Goal: Find specific page/section

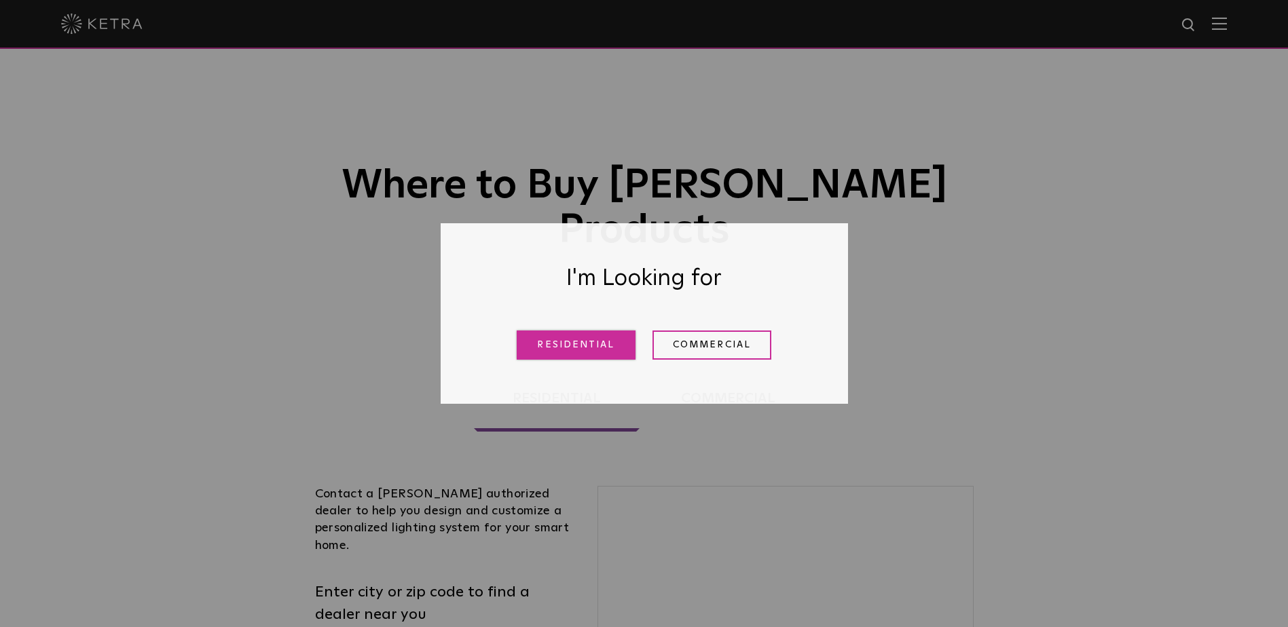
click at [583, 337] on link "Residential" at bounding box center [576, 345] width 119 height 29
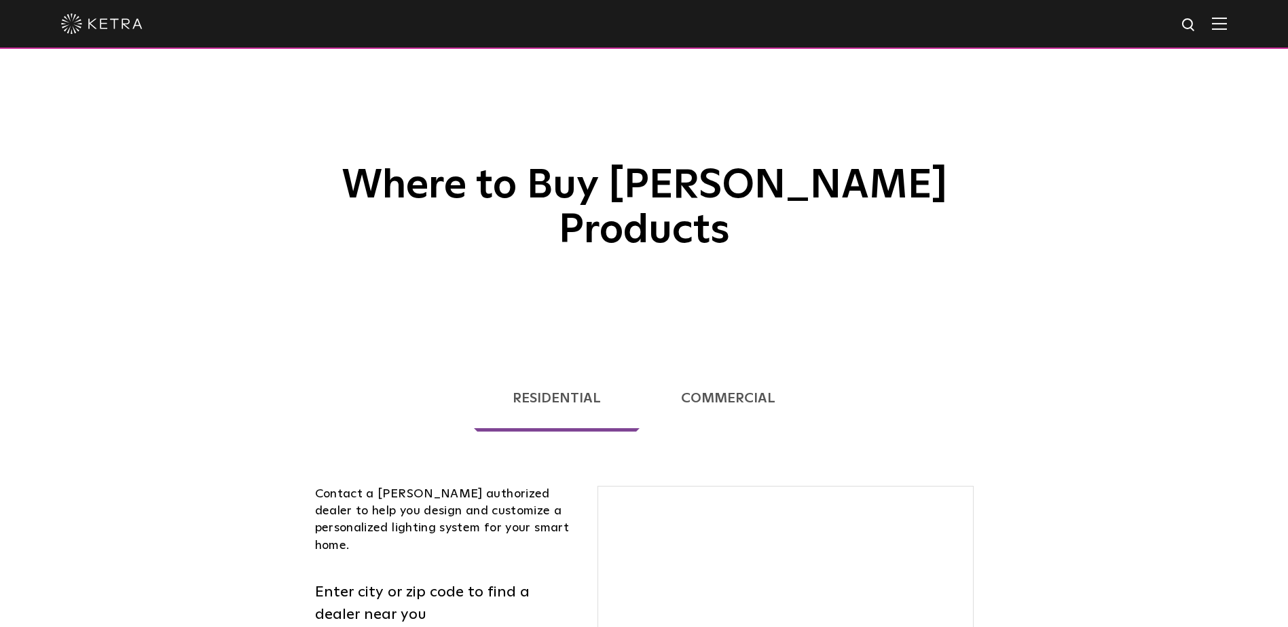
scroll to position [346, 0]
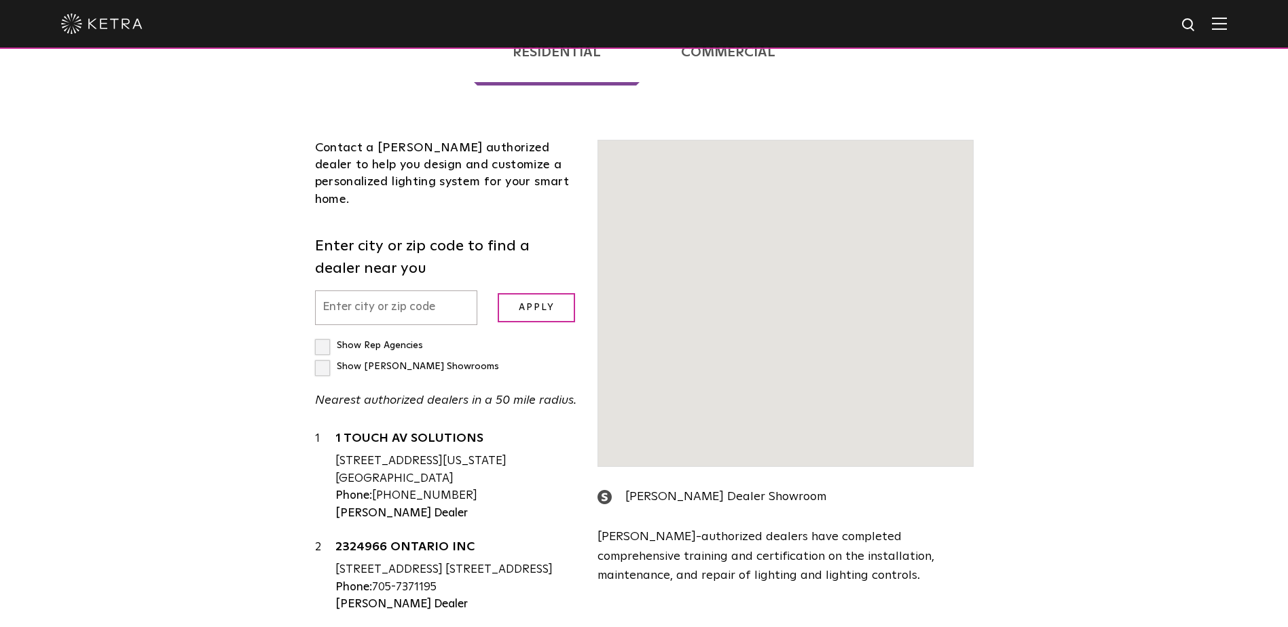
click at [338, 291] on input "text" at bounding box center [396, 308] width 163 height 35
click at [394, 291] on input "text" at bounding box center [396, 308] width 163 height 35
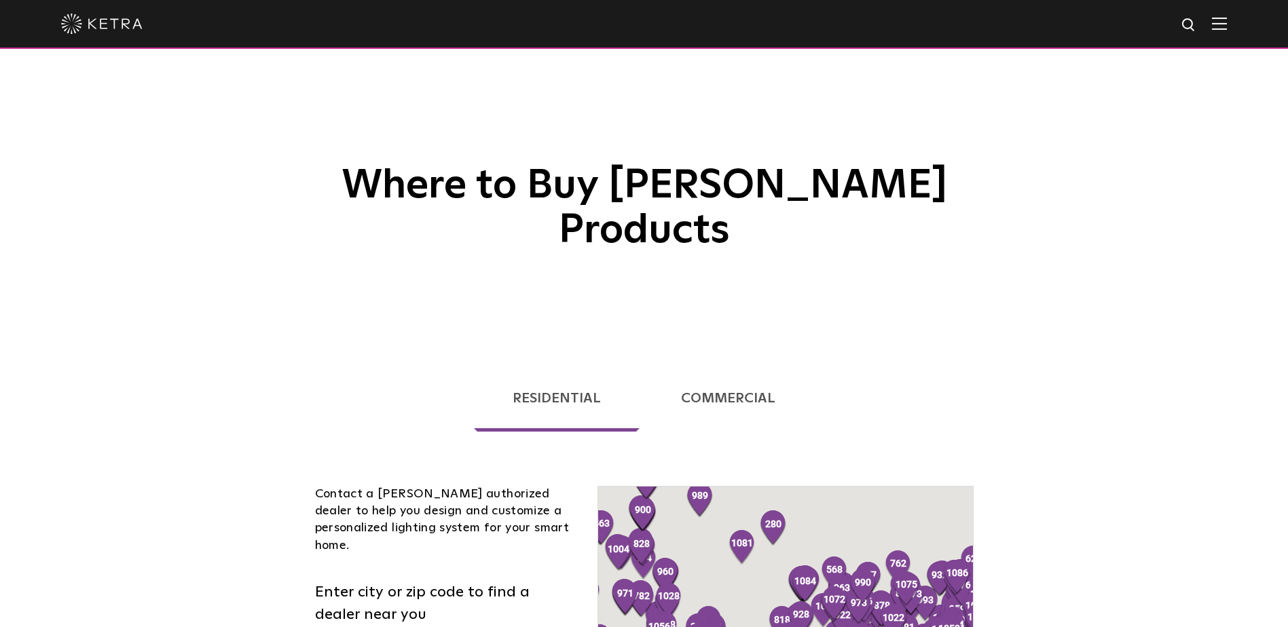
scroll to position [272, 0]
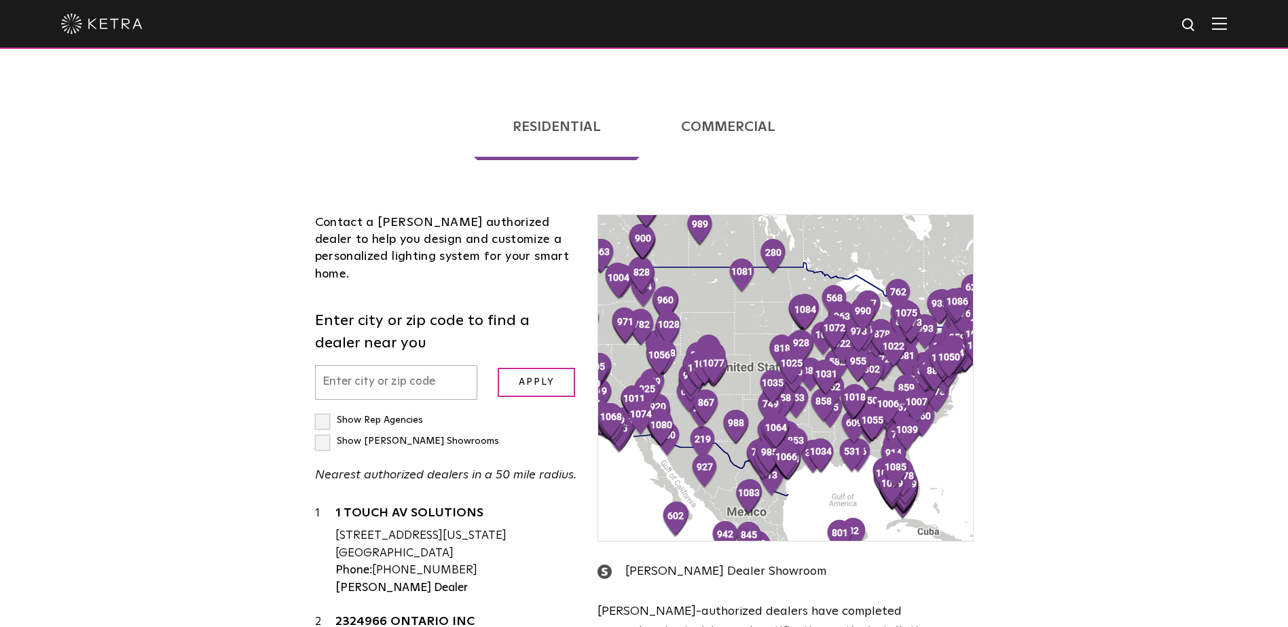
click at [376, 365] on input "text" at bounding box center [396, 382] width 163 height 35
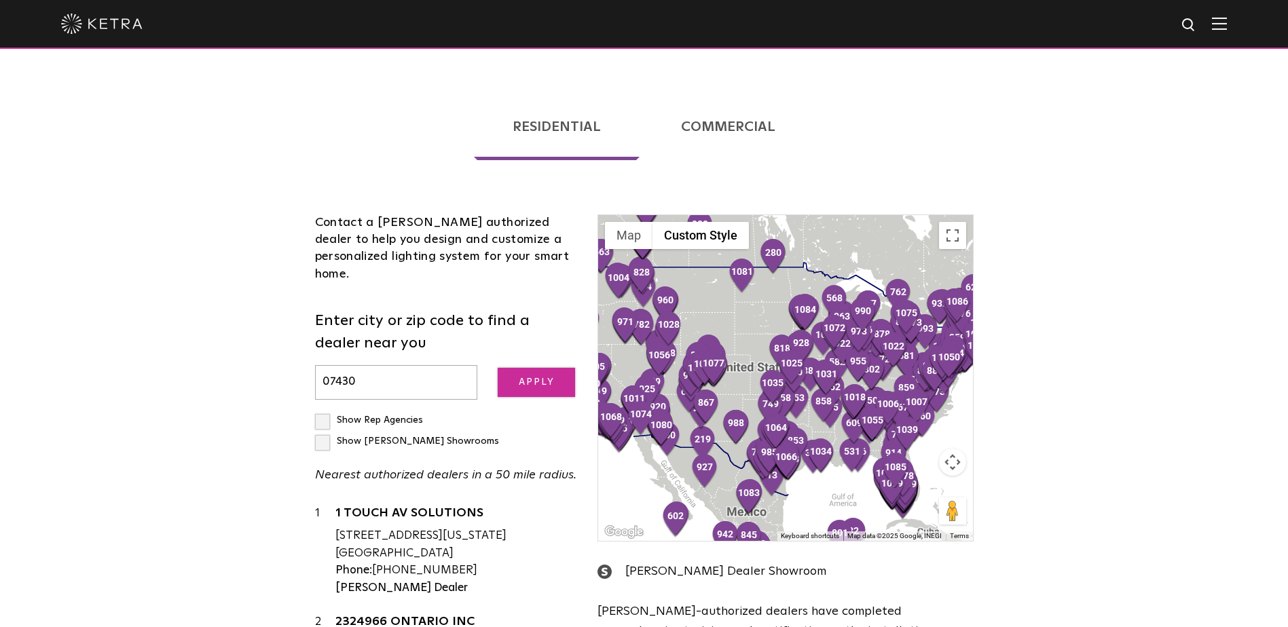
type input "07430"
click at [542, 368] on input "Apply" at bounding box center [536, 382] width 77 height 29
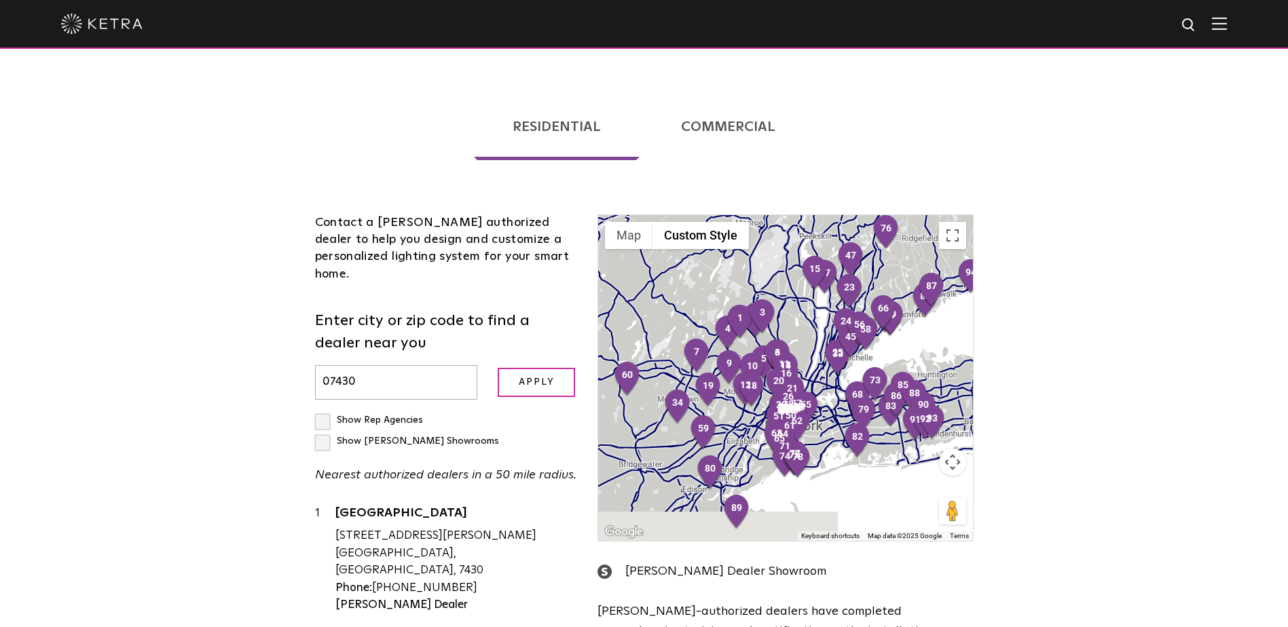
drag, startPoint x: 821, startPoint y: 347, endPoint x: 804, endPoint y: 270, distance: 79.2
click at [813, 272] on div at bounding box center [785, 378] width 374 height 326
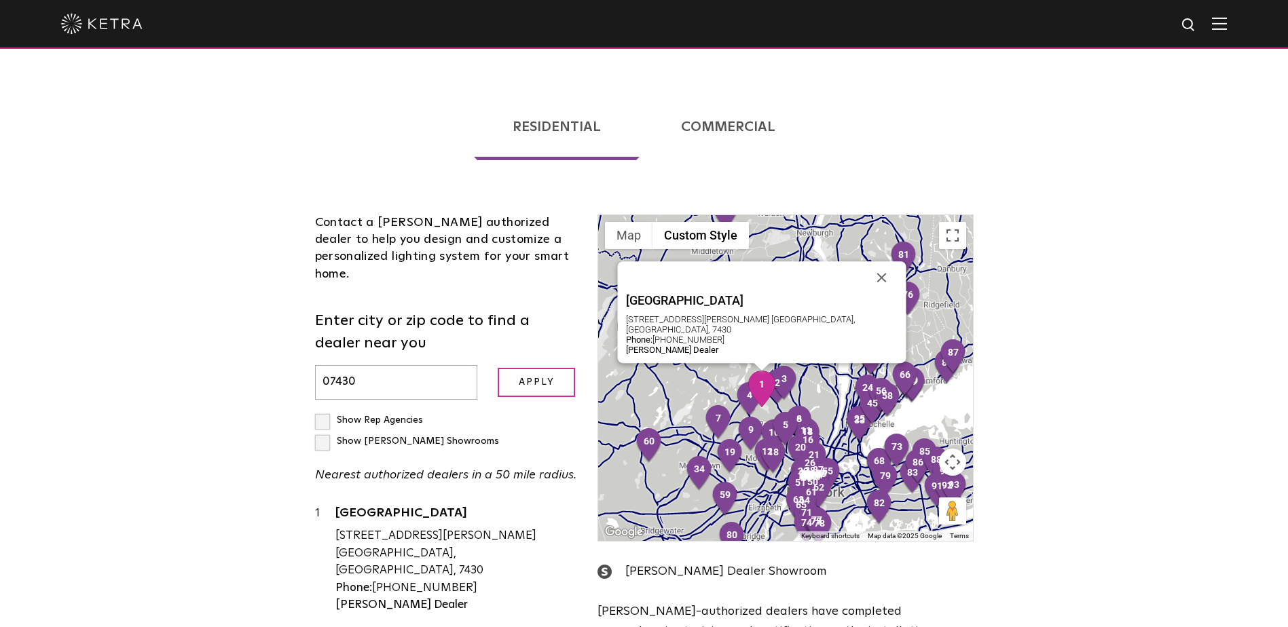
click at [760, 371] on img "1" at bounding box center [761, 389] width 29 height 37
click at [379, 507] on link "[GEOGRAPHIC_DATA]" at bounding box center [456, 515] width 242 height 17
